Goal: Task Accomplishment & Management: Manage account settings

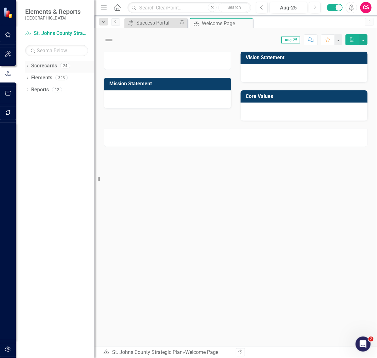
click at [27, 65] on icon "Dropdown" at bounding box center [27, 66] width 4 height 3
click at [40, 92] on link "Elements" at bounding box center [41, 89] width 21 height 7
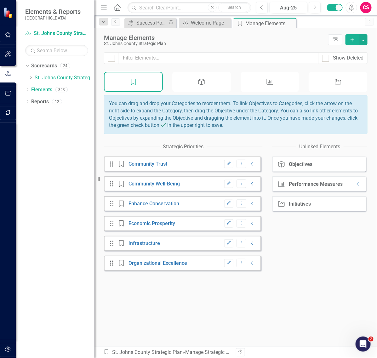
click at [202, 82] on icon at bounding box center [202, 82] width 6 height 6
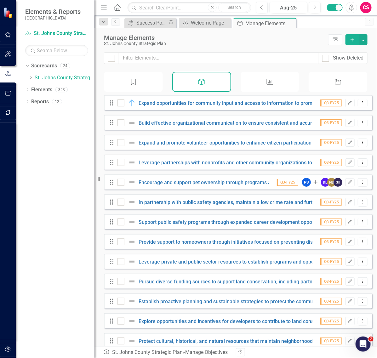
checkbox input "false"
click at [30, 76] on div "Dropdown [GEOGRAPHIC_DATA] Strategic Plan" at bounding box center [61, 78] width 66 height 10
click at [32, 79] on icon "Dropdown" at bounding box center [30, 78] width 5 height 4
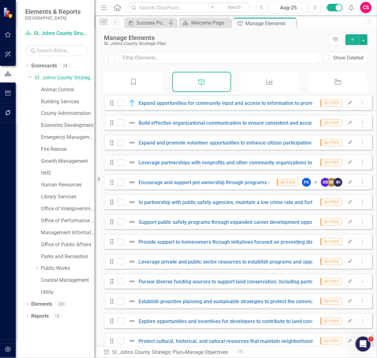
click at [64, 126] on link "Economic Development" at bounding box center [68, 125] width 54 height 7
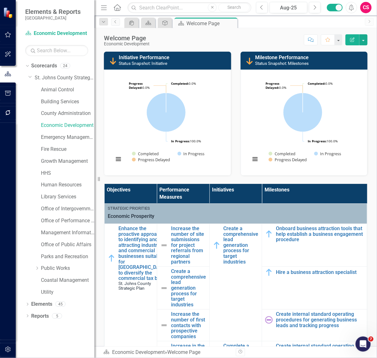
click at [13, 352] on button "button" at bounding box center [8, 350] width 14 height 13
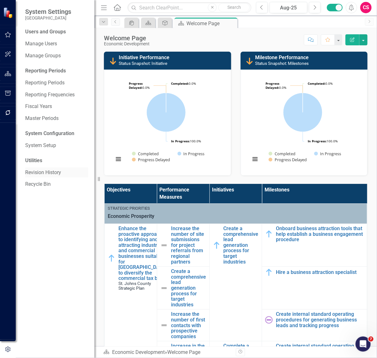
click at [50, 172] on link "Revision History" at bounding box center [56, 172] width 63 height 7
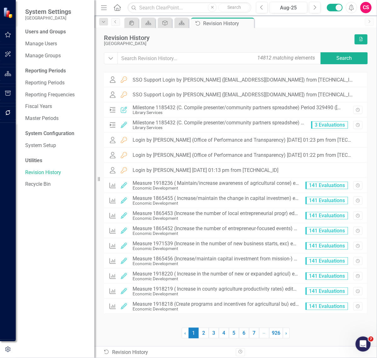
click at [112, 54] on button "Dropdown" at bounding box center [111, 58] width 14 height 12
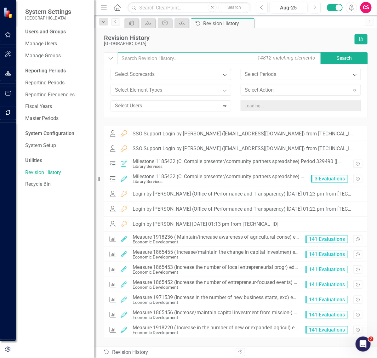
click at [142, 58] on input "text" at bounding box center [220, 58] width 204 height 12
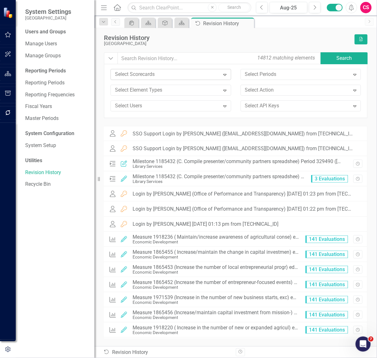
click at [137, 77] on div at bounding box center [167, 74] width 108 height 9
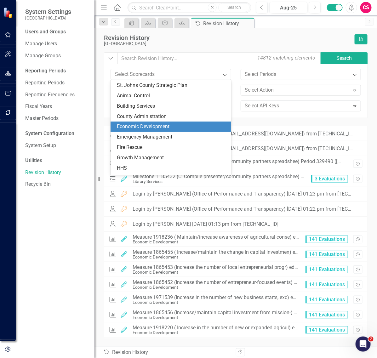
click at [143, 130] on div "Economic Development" at bounding box center [172, 126] width 111 height 7
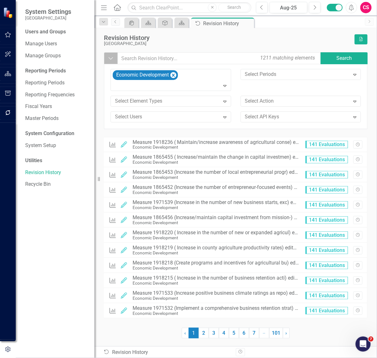
click at [111, 56] on icon "Dropdown" at bounding box center [111, 58] width 6 height 6
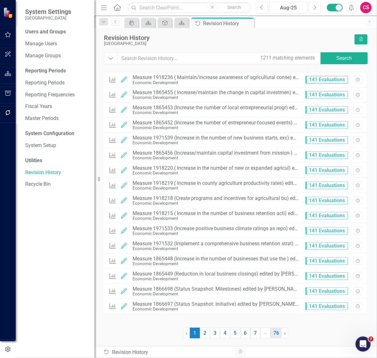
click at [279, 336] on link "76" at bounding box center [276, 333] width 11 height 11
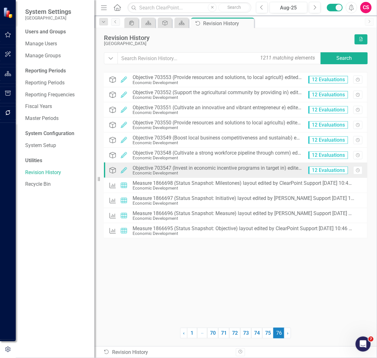
click at [201, 169] on div "Objective 703547 (Invest in economic incentive programs in target in) edited by…" at bounding box center [217, 169] width 169 height 6
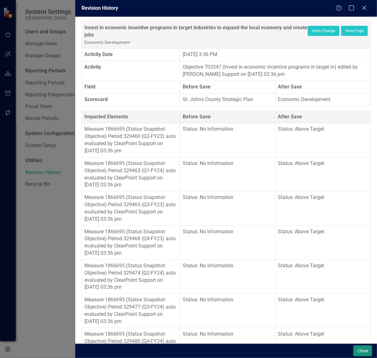
click at [364, 355] on button "Close" at bounding box center [363, 351] width 19 height 11
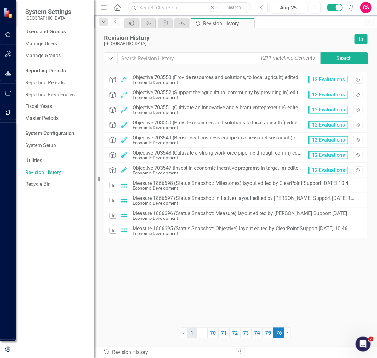
click at [189, 333] on link "1" at bounding box center [192, 333] width 10 height 11
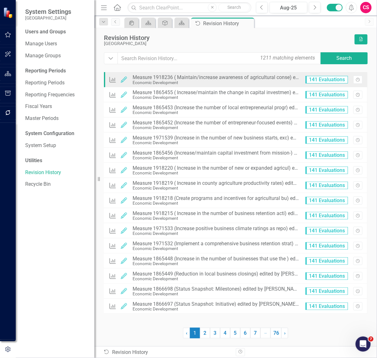
click at [212, 85] on div "Economic Development" at bounding box center [216, 82] width 166 height 5
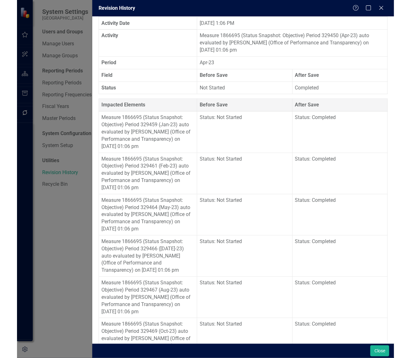
scroll to position [24, 0]
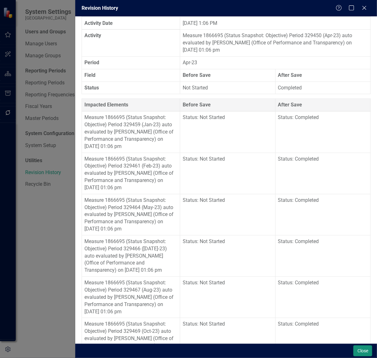
click at [357, 346] on button "Close" at bounding box center [363, 351] width 19 height 11
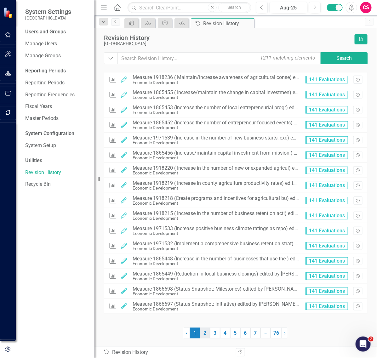
click at [202, 335] on link "2" at bounding box center [205, 333] width 10 height 11
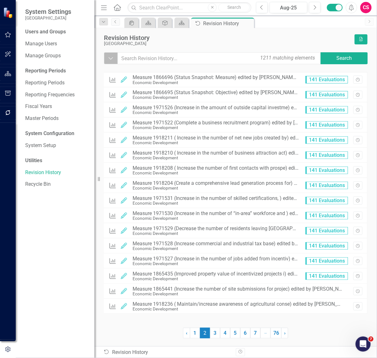
click at [109, 61] on icon "Dropdown" at bounding box center [111, 58] width 6 height 6
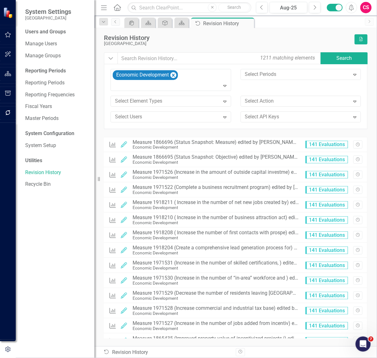
click at [286, 92] on div "Economic Development Expand Select Periods Expand Select Element Types Expand S…" at bounding box center [236, 98] width 260 height 58
click at [285, 100] on div at bounding box center [297, 101] width 108 height 9
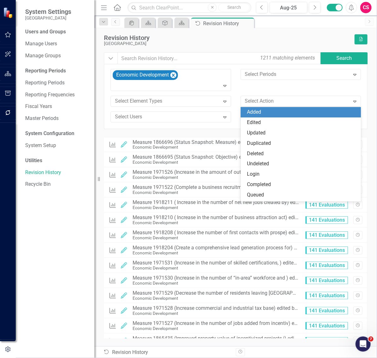
click at [265, 108] on div "Added" at bounding box center [301, 112] width 121 height 10
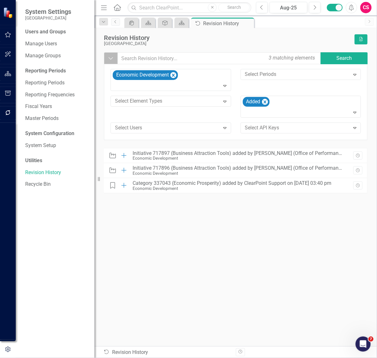
click at [111, 56] on icon "Dropdown" at bounding box center [111, 58] width 6 height 6
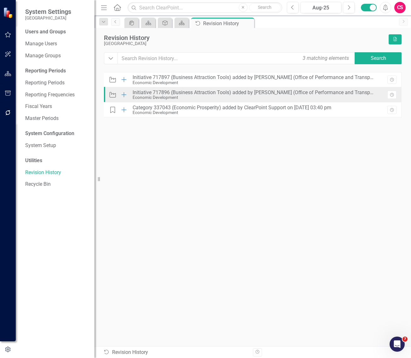
click at [209, 93] on div "Initiative 717896 (Business Attraction Tools) added by [PERSON_NAME] (Office of…" at bounding box center [255, 93] width 244 height 6
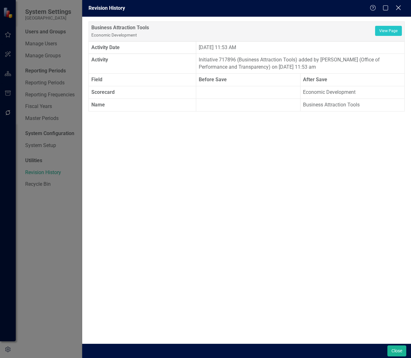
click at [377, 7] on icon "Close" at bounding box center [399, 8] width 8 height 6
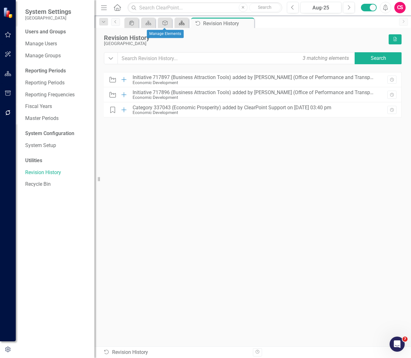
click at [179, 21] on icon "Scorecard" at bounding box center [182, 22] width 6 height 5
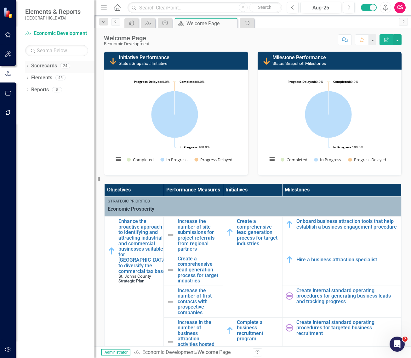
click at [29, 71] on div "Dropdown Scorecards 24" at bounding box center [59, 67] width 69 height 12
click at [27, 66] on icon "Dropdown" at bounding box center [27, 66] width 4 height 3
click at [29, 76] on icon "Dropdown" at bounding box center [30, 78] width 5 height 4
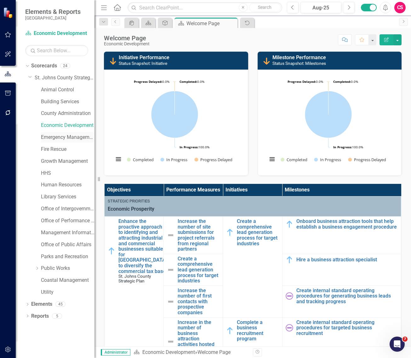
click at [55, 133] on div "Emergency Management" at bounding box center [68, 137] width 54 height 10
click at [49, 135] on link "Emergency Management" at bounding box center [68, 137] width 54 height 7
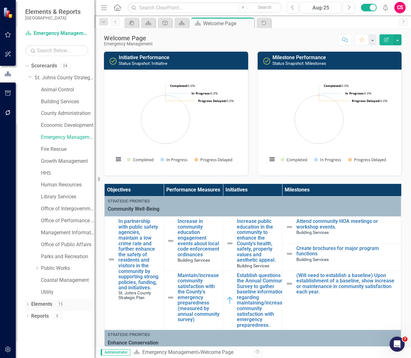
click at [42, 303] on link "Elements" at bounding box center [41, 304] width 21 height 7
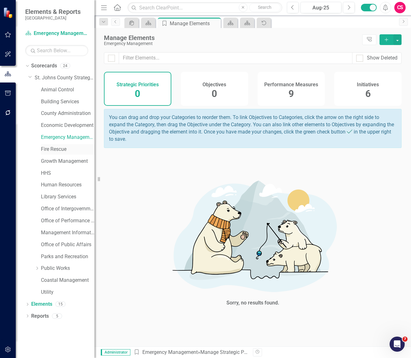
click at [59, 149] on link "Fire Rescue" at bounding box center [68, 149] width 54 height 7
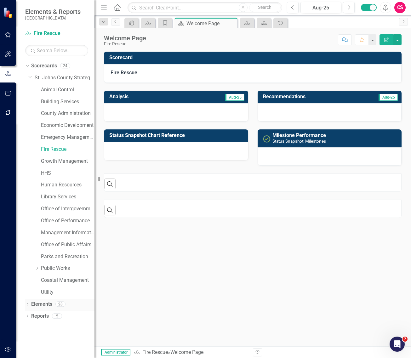
click at [37, 303] on link "Elements" at bounding box center [41, 304] width 21 height 7
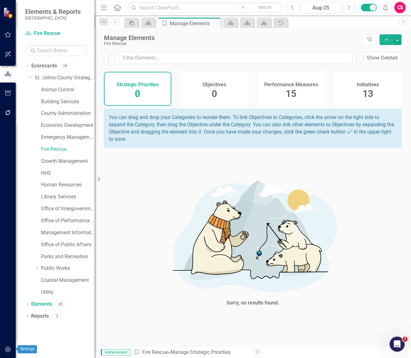
click at [7, 345] on button "button" at bounding box center [8, 350] width 14 height 13
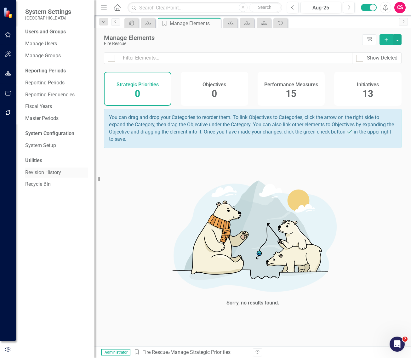
click at [49, 173] on link "Revision History" at bounding box center [56, 172] width 63 height 7
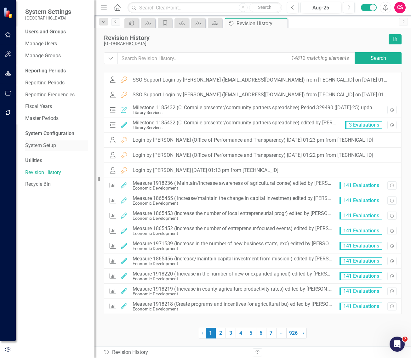
click at [52, 146] on link "System Setup" at bounding box center [56, 145] width 63 height 7
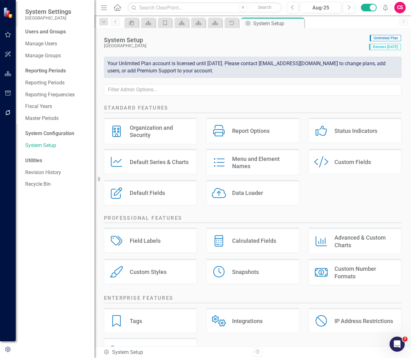
click at [342, 130] on div "Status Indicators" at bounding box center [356, 130] width 43 height 7
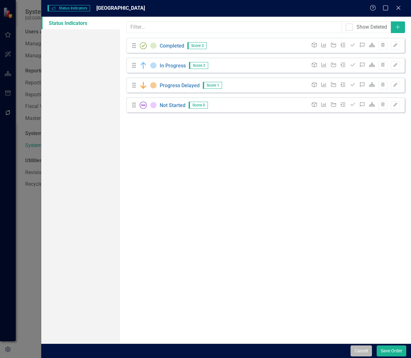
click at [357, 350] on button "Cancel" at bounding box center [361, 351] width 21 height 11
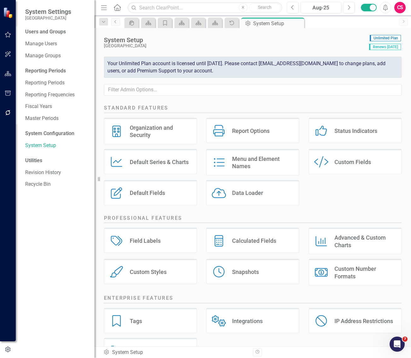
click at [248, 163] on div "Menu and Element Names" at bounding box center [263, 162] width 62 height 15
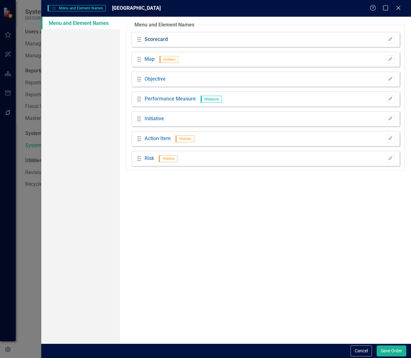
click at [151, 38] on link "Scorecard" at bounding box center [156, 39] width 23 height 7
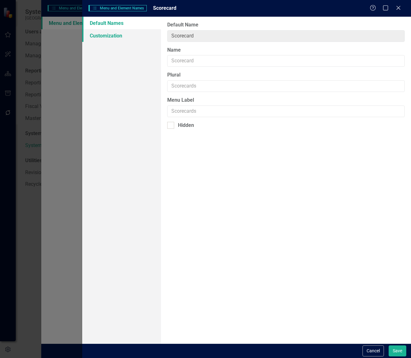
click at [141, 31] on link "Customization" at bounding box center [121, 35] width 79 height 13
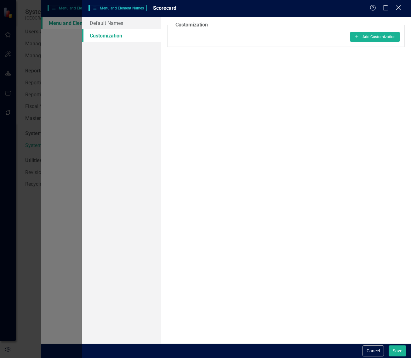
click at [377, 5] on div "Close" at bounding box center [399, 8] width 8 height 9
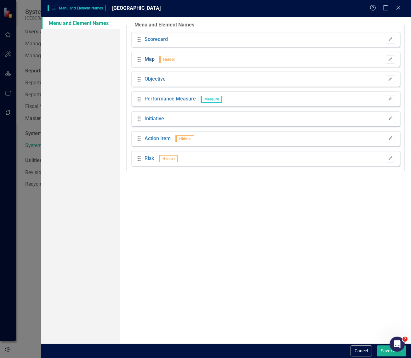
click at [149, 60] on link "Map" at bounding box center [150, 59] width 10 height 7
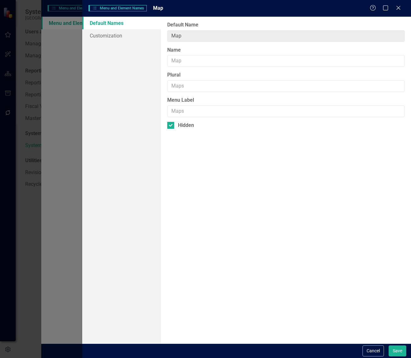
click at [135, 42] on div "Default Names Customization" at bounding box center [121, 180] width 79 height 327
click at [133, 39] on link "Customization" at bounding box center [121, 35] width 79 height 13
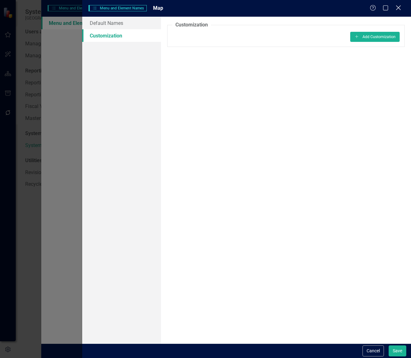
click at [377, 9] on icon "Close" at bounding box center [399, 8] width 8 height 6
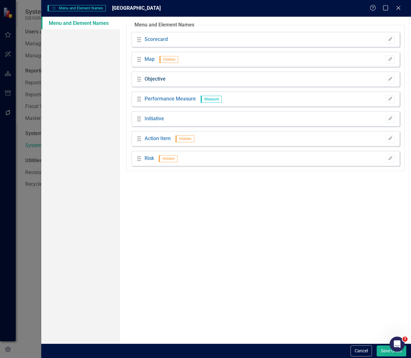
click at [152, 81] on link "Objective" at bounding box center [155, 79] width 21 height 7
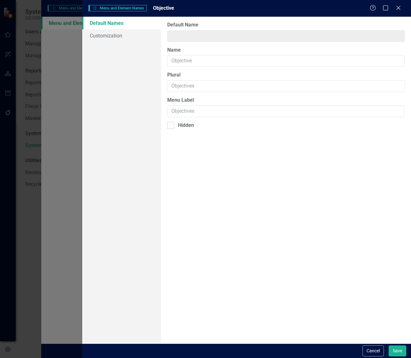
type input "Objective"
click at [133, 41] on div "Default Names Customization" at bounding box center [121, 180] width 79 height 327
click at [133, 41] on link "Customization" at bounding box center [121, 35] width 79 height 13
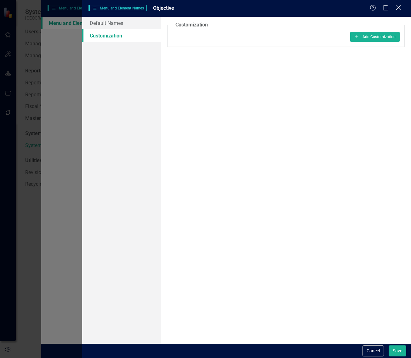
click at [377, 9] on icon "Close" at bounding box center [399, 8] width 8 height 6
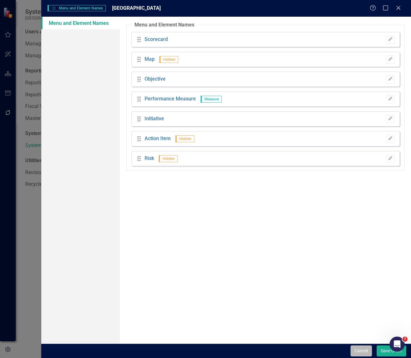
click at [355, 348] on button "Cancel" at bounding box center [361, 351] width 21 height 11
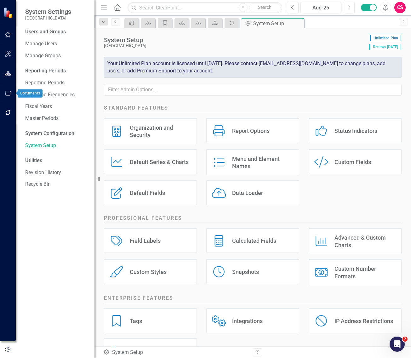
click at [10, 77] on button "button" at bounding box center [8, 73] width 14 height 13
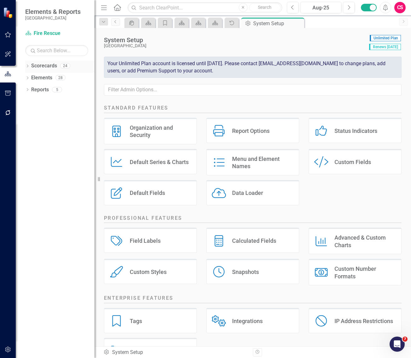
click at [30, 65] on div "Dropdown Scorecards 24" at bounding box center [59, 67] width 69 height 12
click at [28, 65] on div "Dropdown" at bounding box center [27, 66] width 4 height 5
click at [32, 79] on icon "Dropdown" at bounding box center [30, 78] width 5 height 4
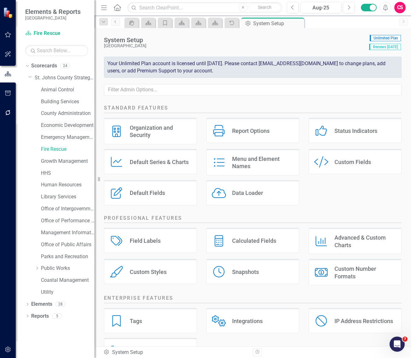
click at [65, 125] on link "Economic Development" at bounding box center [68, 125] width 54 height 7
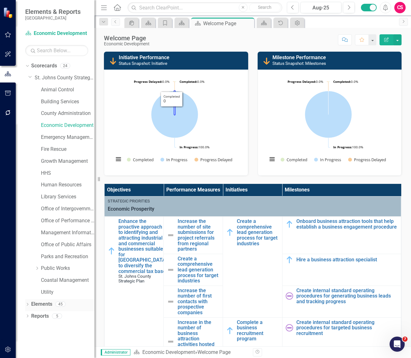
click at [46, 304] on link "Elements" at bounding box center [41, 304] width 21 height 7
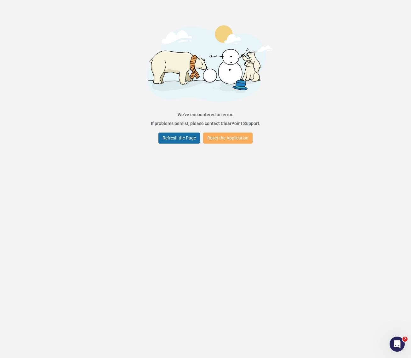
click at [182, 138] on button "Refresh the Page" at bounding box center [180, 138] width 42 height 11
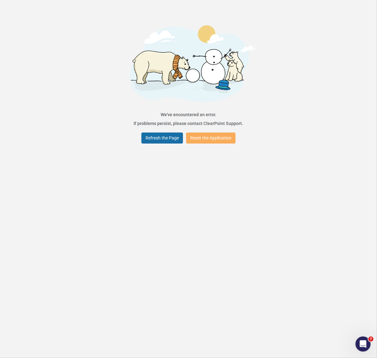
click at [161, 137] on button "Refresh the Page" at bounding box center [163, 138] width 42 height 11
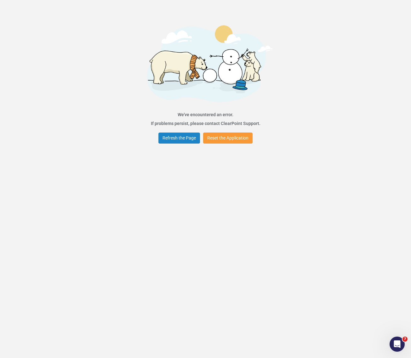
click at [230, 135] on button "Reset the Application" at bounding box center [227, 138] width 49 height 11
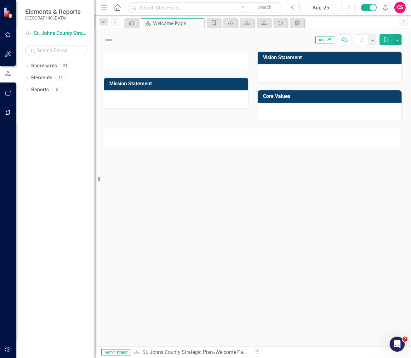
click at [70, 347] on div "Dropdown Scorecards 24 Dropdown St. Johns County Strategic Plan Animal Control …" at bounding box center [55, 210] width 79 height 298
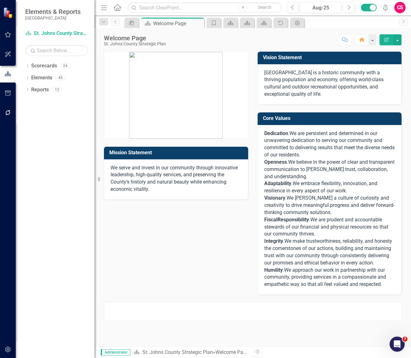
click at [7, 348] on icon "button" at bounding box center [8, 349] width 7 height 5
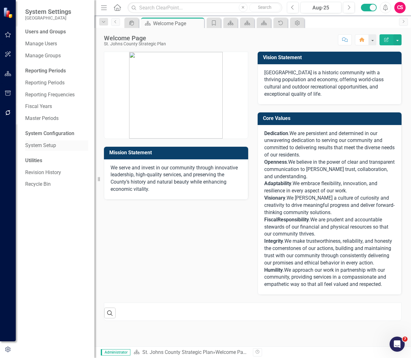
click at [49, 143] on link "System Setup" at bounding box center [56, 145] width 63 height 7
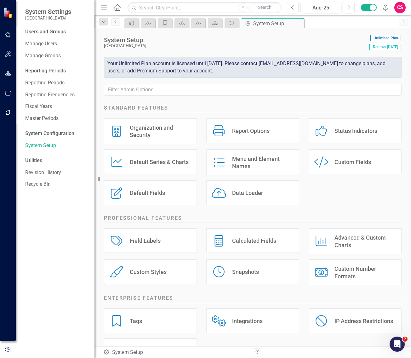
click at [158, 241] on div "Field Labels" at bounding box center [145, 240] width 31 height 7
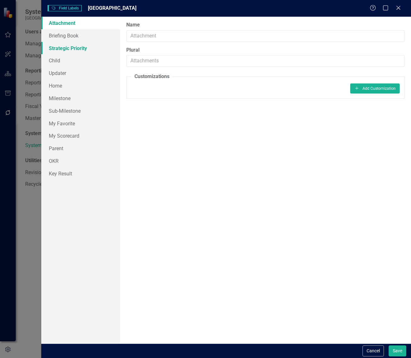
click at [73, 51] on link "Strategic Priority" at bounding box center [80, 48] width 79 height 13
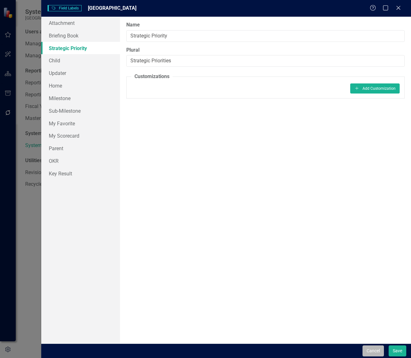
click at [368, 349] on button "Cancel" at bounding box center [373, 351] width 21 height 11
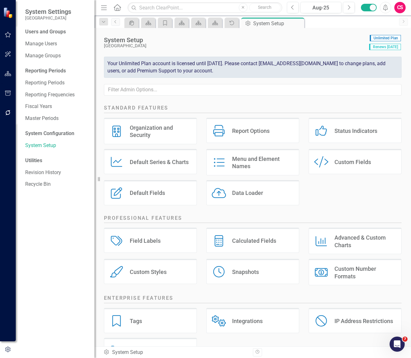
click at [340, 165] on div "Custom Fields" at bounding box center [353, 162] width 37 height 7
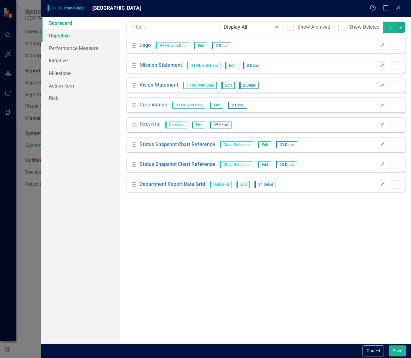
click at [71, 37] on link "Objective" at bounding box center [80, 35] width 79 height 13
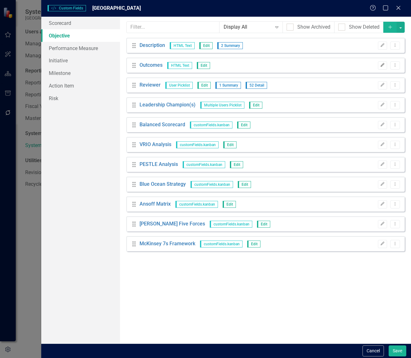
click at [385, 68] on button "Edit" at bounding box center [382, 65] width 9 height 8
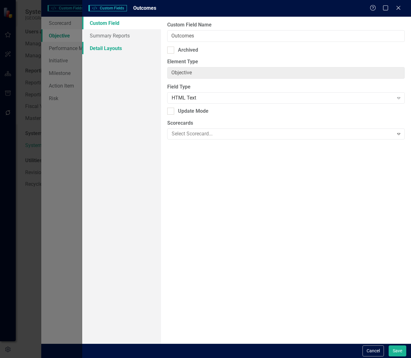
click at [131, 50] on link "Detail Layouts" at bounding box center [121, 48] width 79 height 13
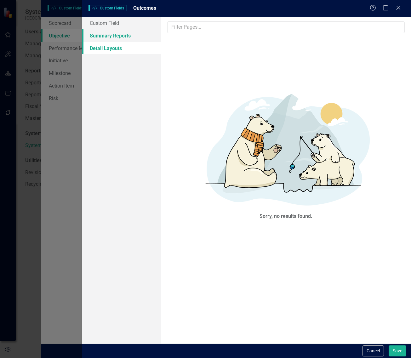
click at [130, 37] on link "Summary Reports" at bounding box center [121, 35] width 79 height 13
click at [403, 6] on icon "Close" at bounding box center [399, 8] width 8 height 6
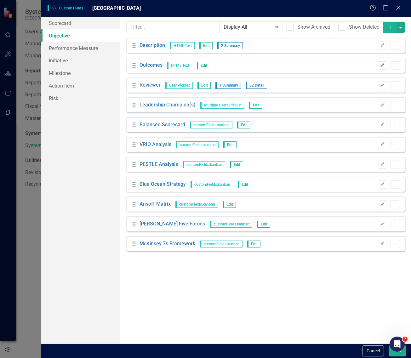
click at [385, 62] on button "Edit" at bounding box center [382, 65] width 9 height 8
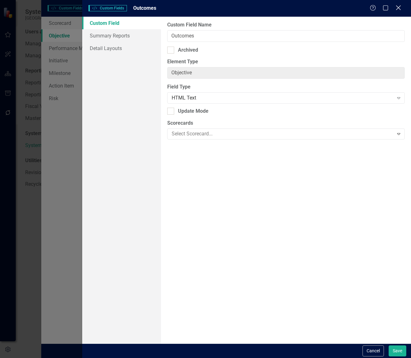
click at [398, 5] on div "Close" at bounding box center [399, 8] width 8 height 9
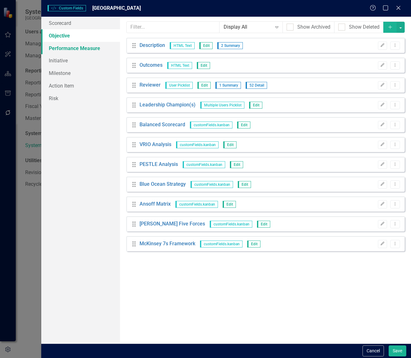
click at [75, 50] on link "Performance Measure" at bounding box center [80, 48] width 79 height 13
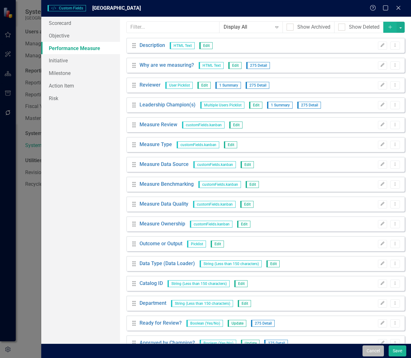
click at [366, 352] on button "Cancel" at bounding box center [373, 351] width 21 height 11
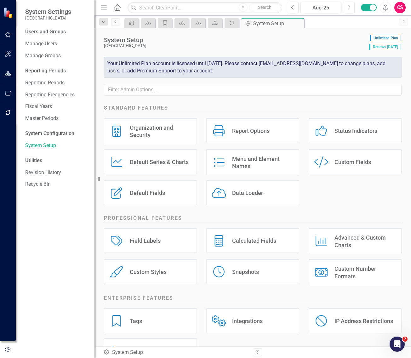
click at [339, 171] on div "Custom Style Custom Fields" at bounding box center [355, 161] width 93 height 25
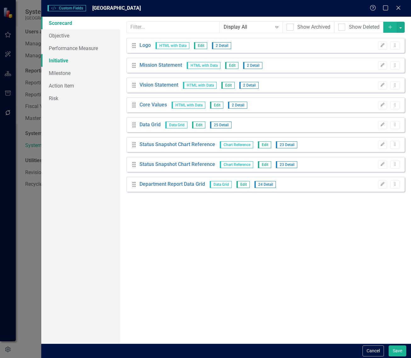
click at [64, 59] on link "Initiative" at bounding box center [80, 60] width 79 height 13
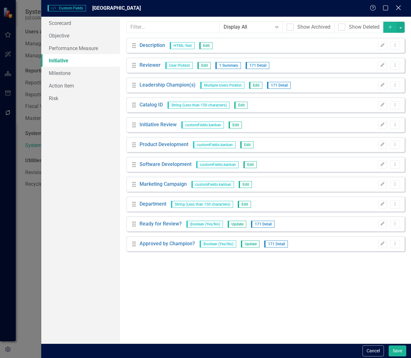
click at [400, 6] on icon "Close" at bounding box center [399, 8] width 8 height 6
